Goal: Task Accomplishment & Management: Manage account settings

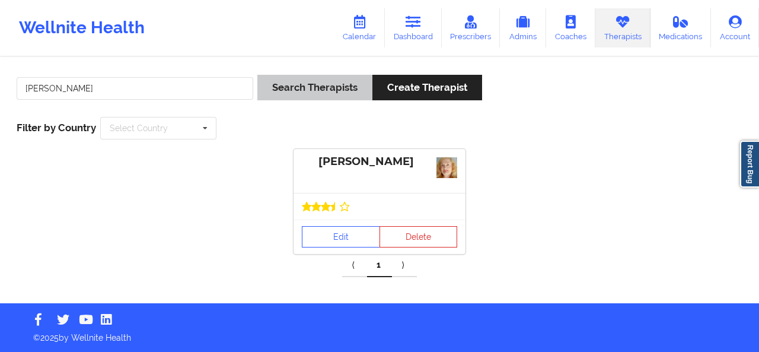
type input "susan zapatha"
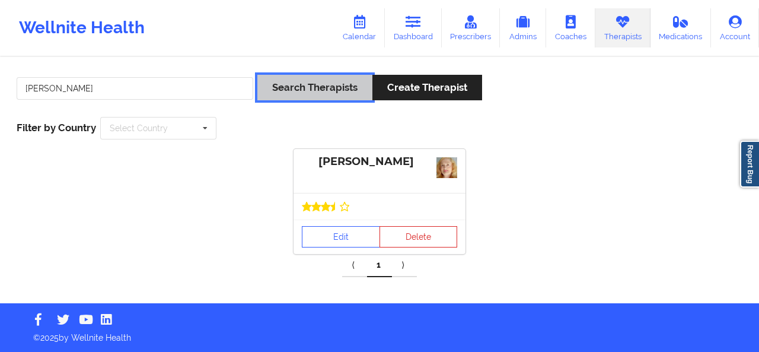
click at [335, 93] on button "Search Therapists" at bounding box center [314, 88] width 115 height 26
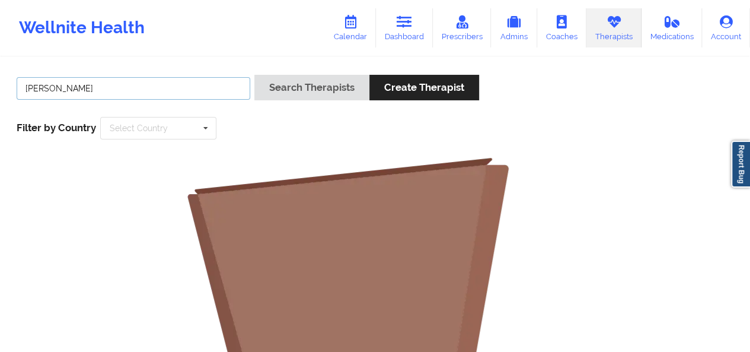
click at [154, 88] on input "susan zapatha" at bounding box center [134, 88] width 234 height 23
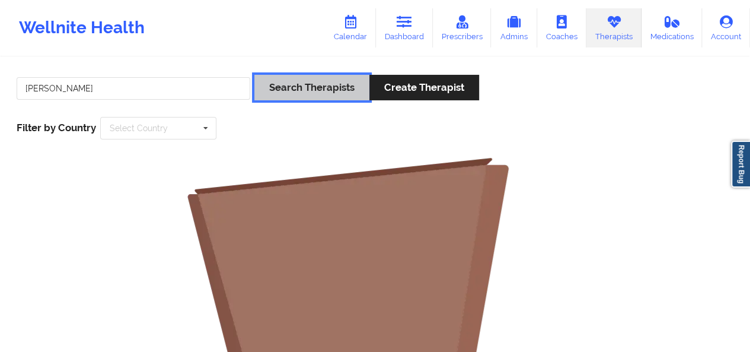
click at [317, 88] on button "Search Therapists" at bounding box center [311, 88] width 115 height 26
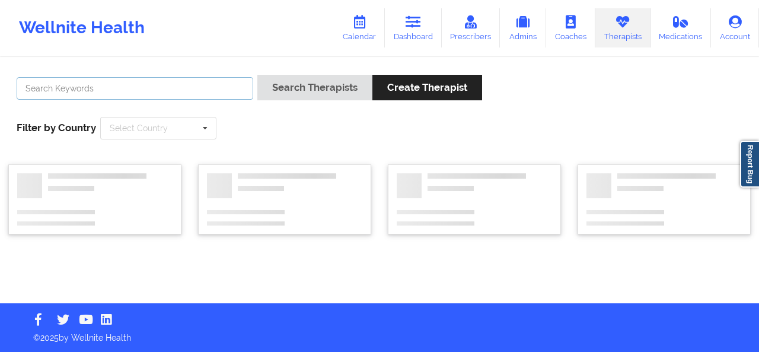
drag, startPoint x: 0, startPoint y: 0, endPoint x: 156, endPoint y: 91, distance: 180.5
click at [156, 91] on input "text" at bounding box center [135, 88] width 237 height 23
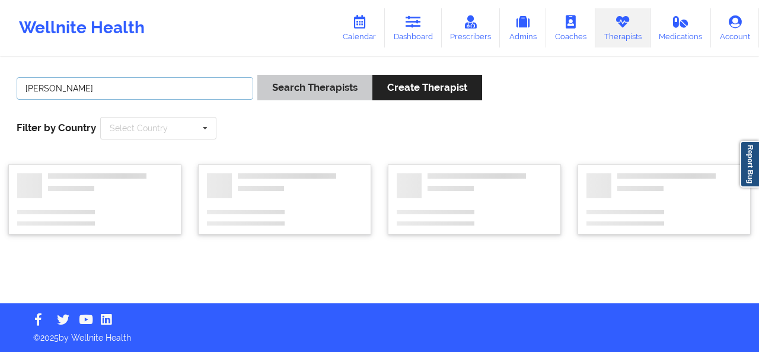
type input "[PERSON_NAME]"
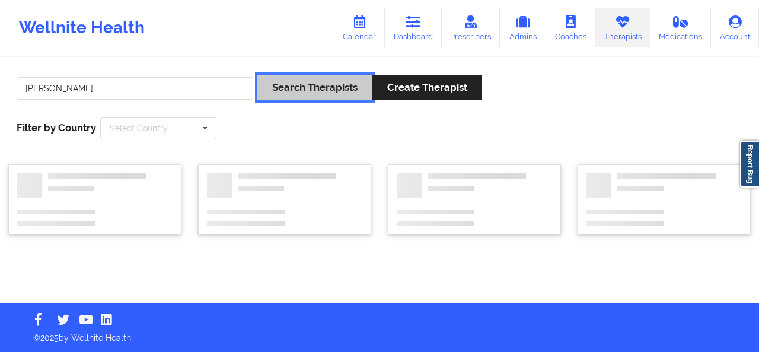
click at [333, 91] on button "Search Therapists" at bounding box center [314, 88] width 115 height 26
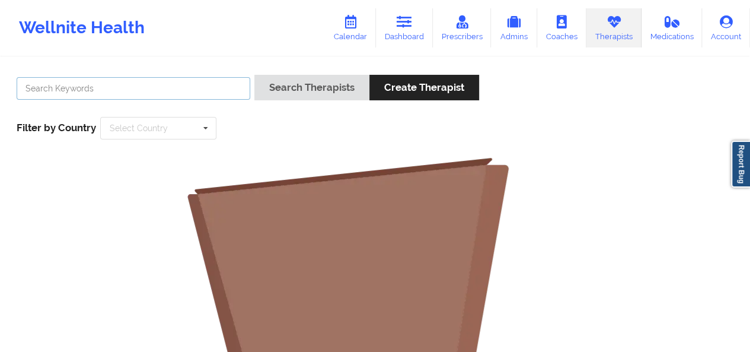
click at [173, 88] on input "text" at bounding box center [134, 88] width 234 height 23
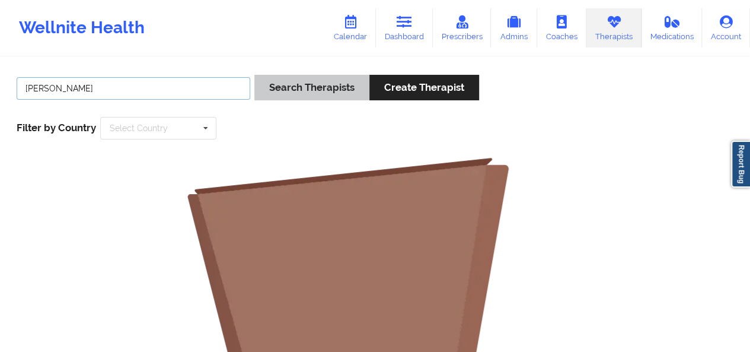
type input "[PERSON_NAME]"
click at [326, 93] on button "Search Therapists" at bounding box center [311, 88] width 115 height 26
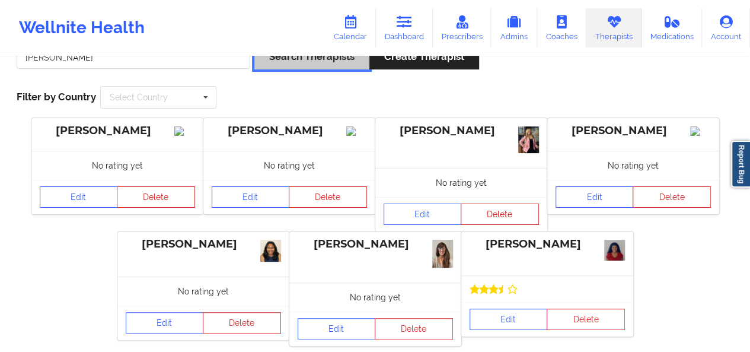
scroll to position [58, 0]
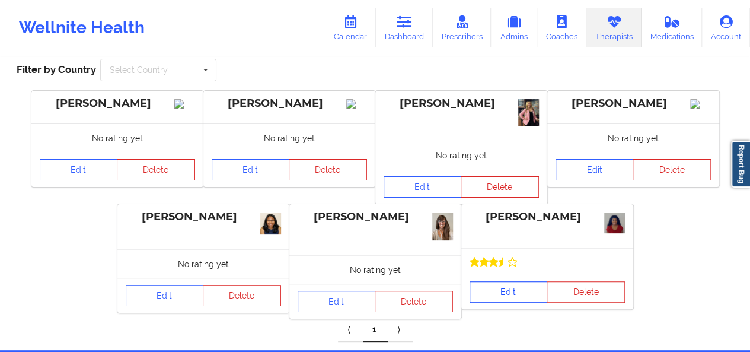
click at [515, 292] on link "Edit" at bounding box center [509, 291] width 78 height 21
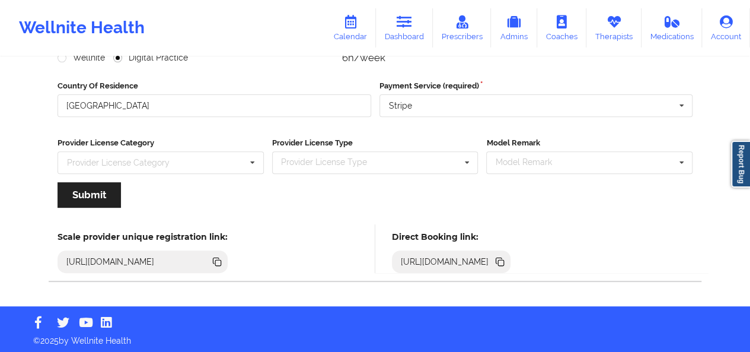
scroll to position [179, 0]
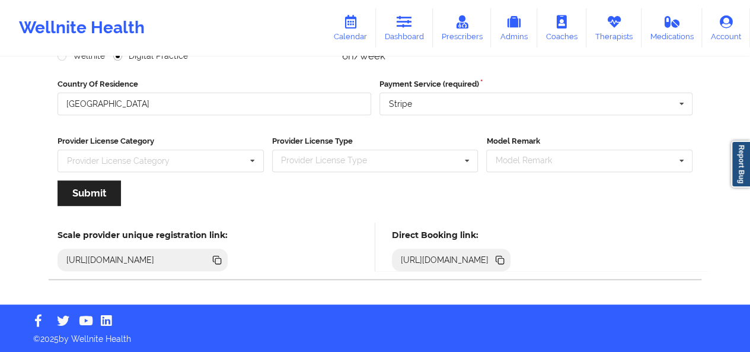
click at [504, 258] on icon at bounding box center [501, 261] width 6 height 6
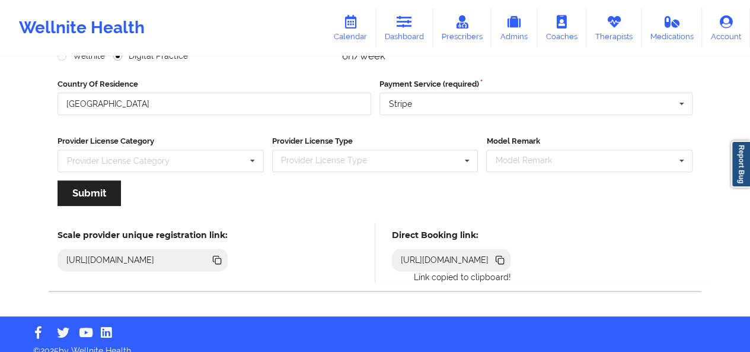
click at [502, 259] on icon at bounding box center [499, 259] width 6 height 6
